Goal: Task Accomplishment & Management: Use online tool/utility

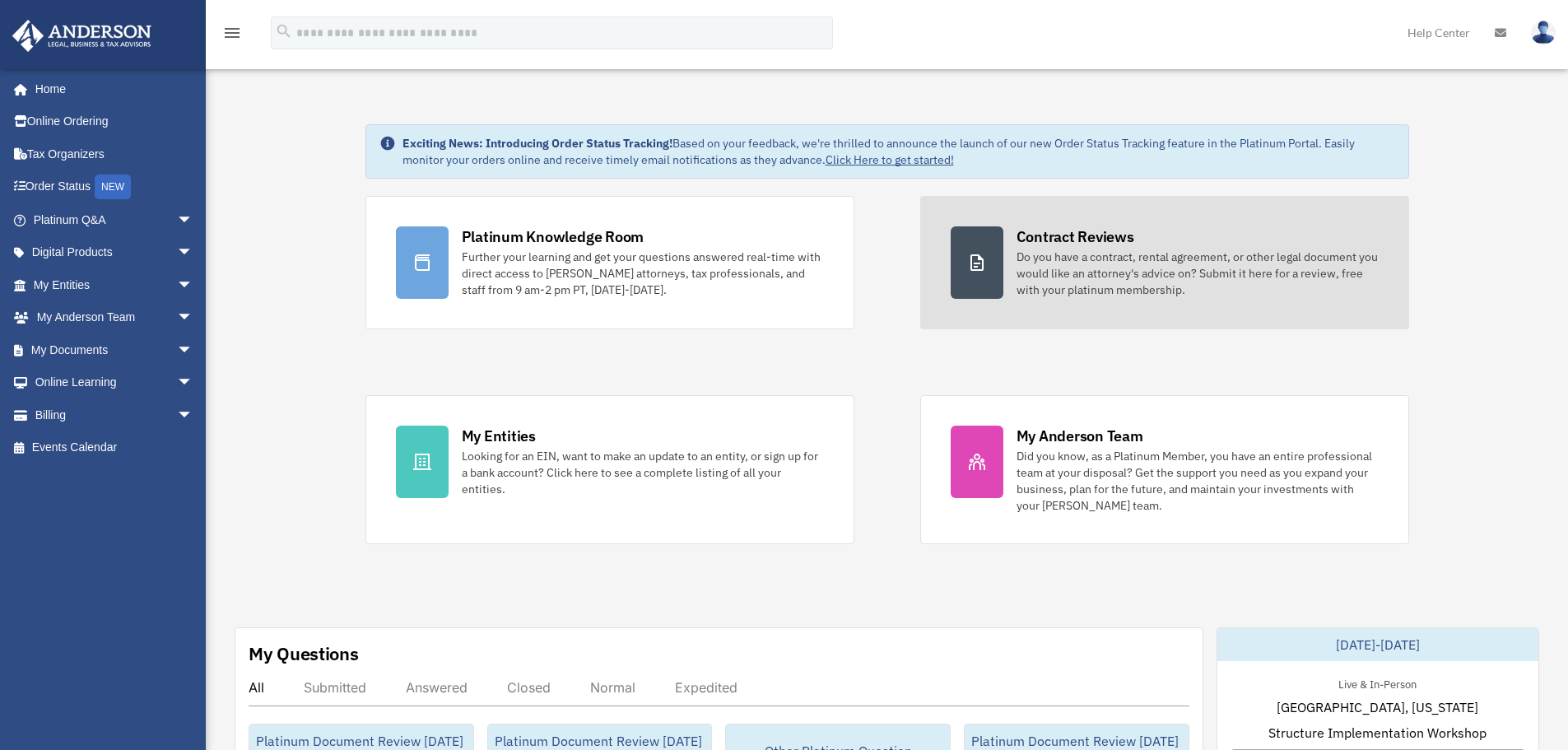
click at [1108, 285] on div "Do you have a contract, rental agreement, or other legal document you would lik…" at bounding box center [1197, 273] width 362 height 49
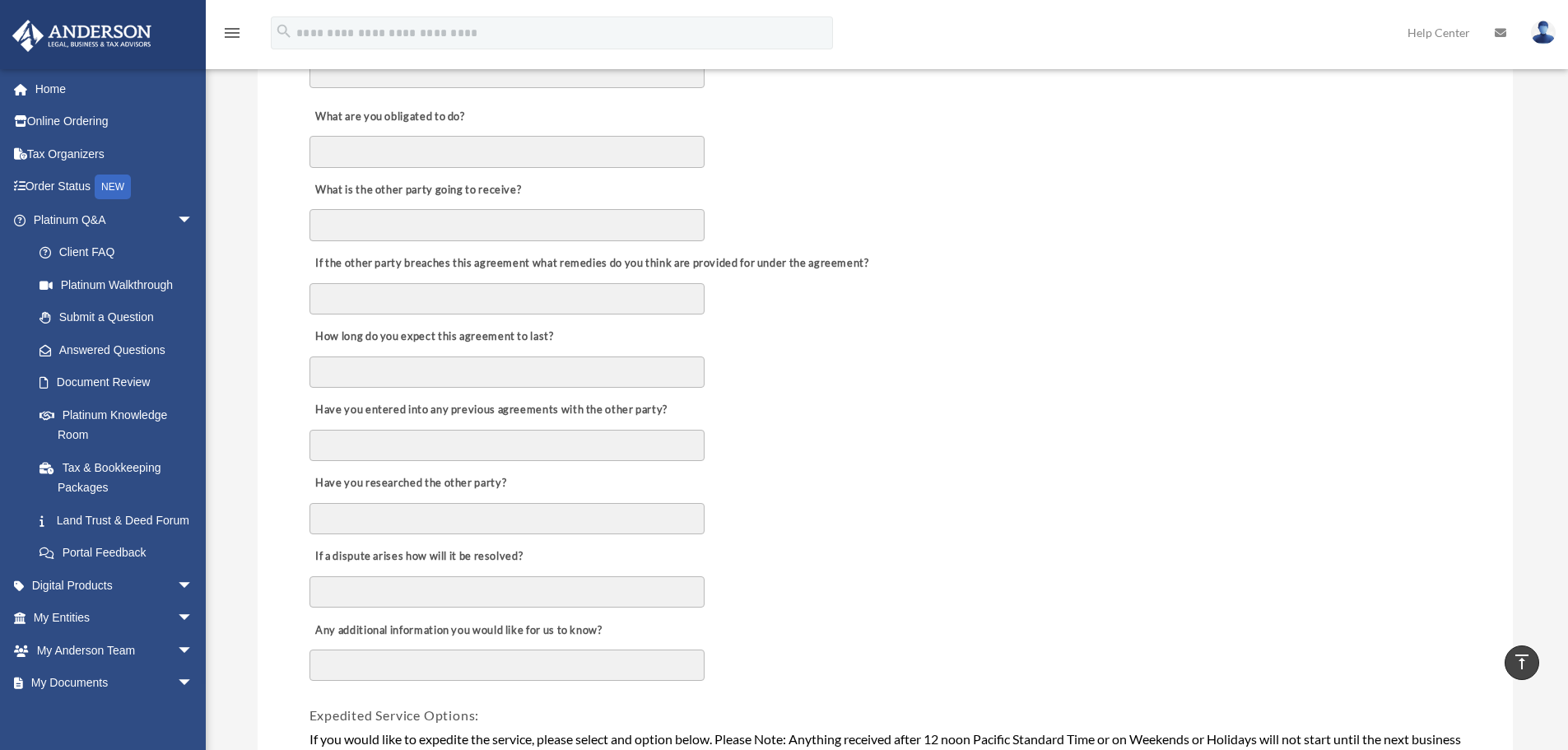
scroll to position [576, 0]
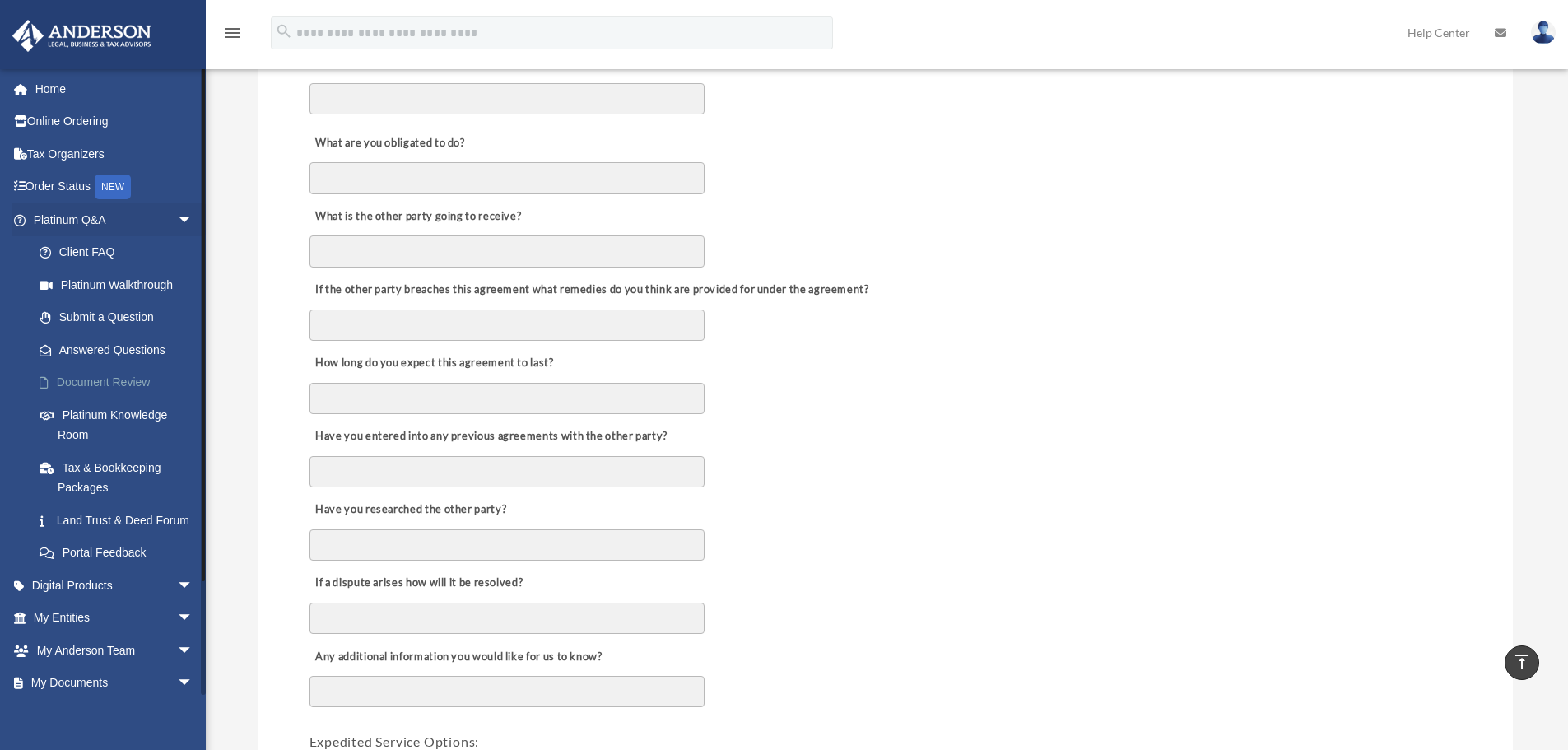
click at [114, 385] on link "Document Review" at bounding box center [121, 383] width 195 height 33
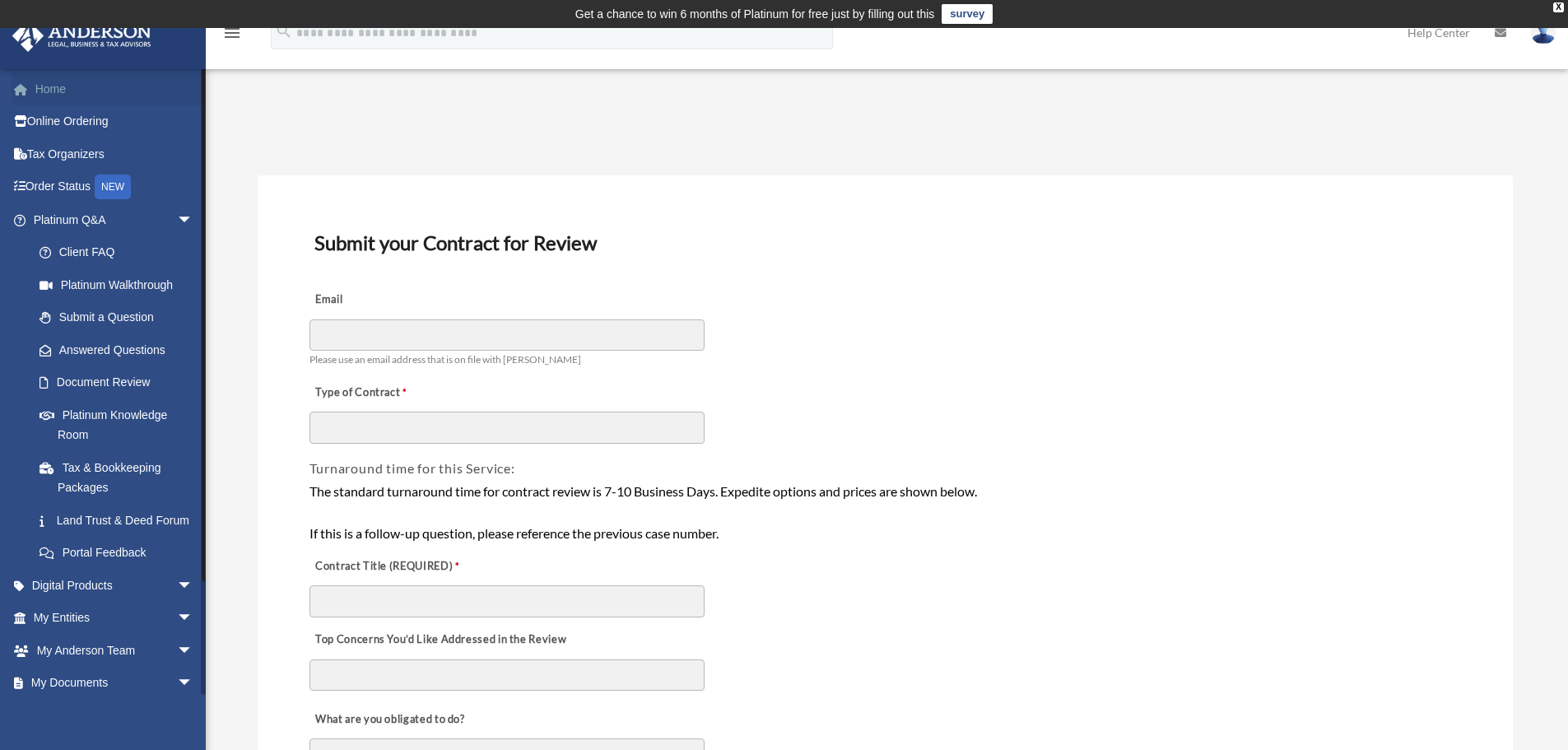
click at [40, 87] on link "Home" at bounding box center [114, 88] width 207 height 33
